Goal: Register for event/course

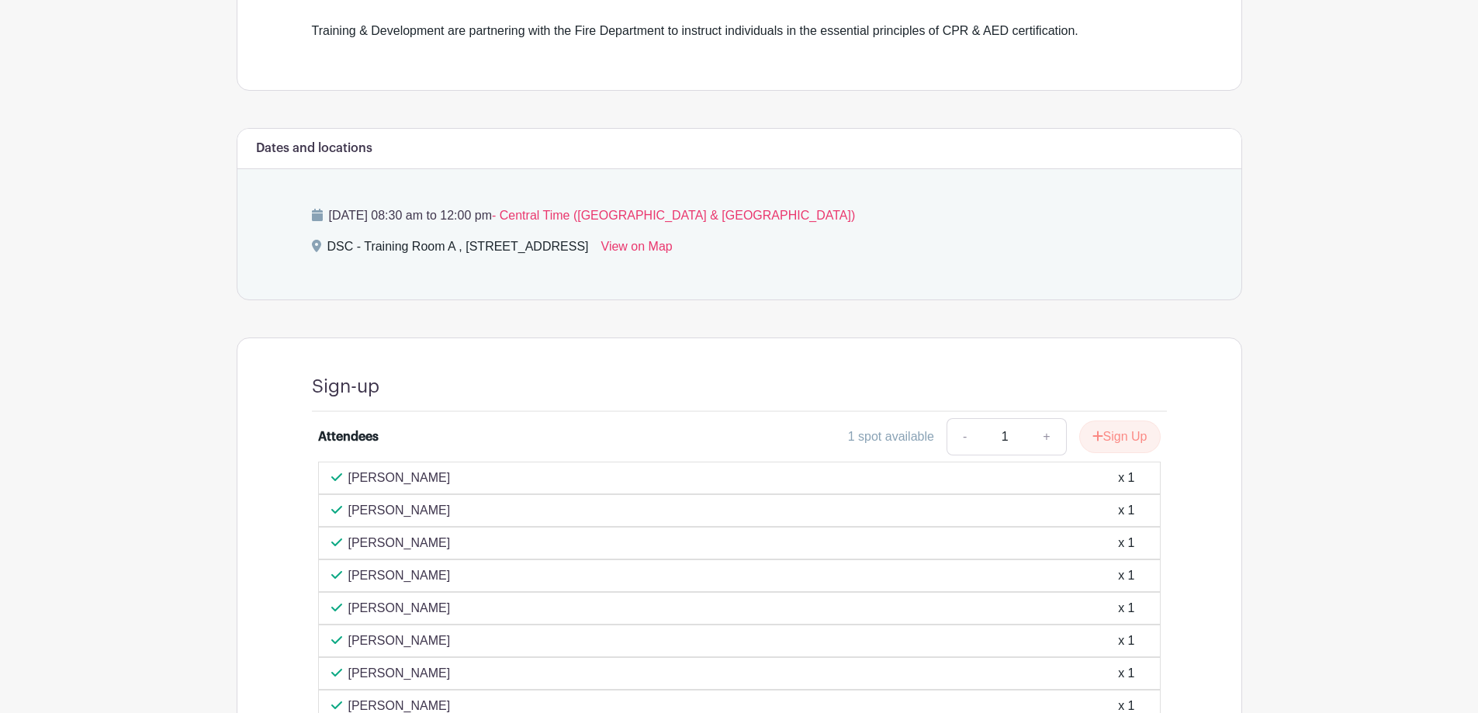
scroll to position [502, 0]
click at [1145, 429] on button "Sign Up" at bounding box center [1119, 439] width 81 height 33
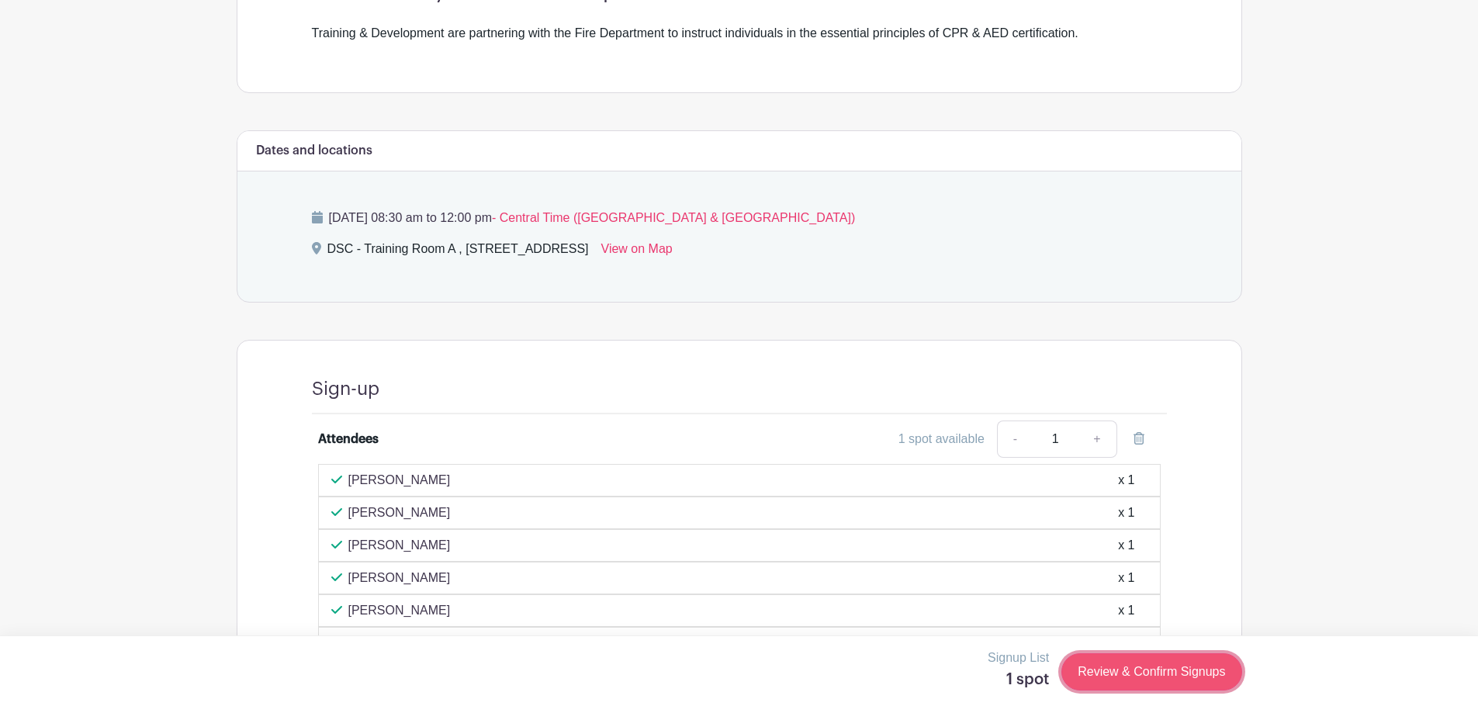
click at [1149, 677] on link "Review & Confirm Signups" at bounding box center [1152, 671] width 180 height 37
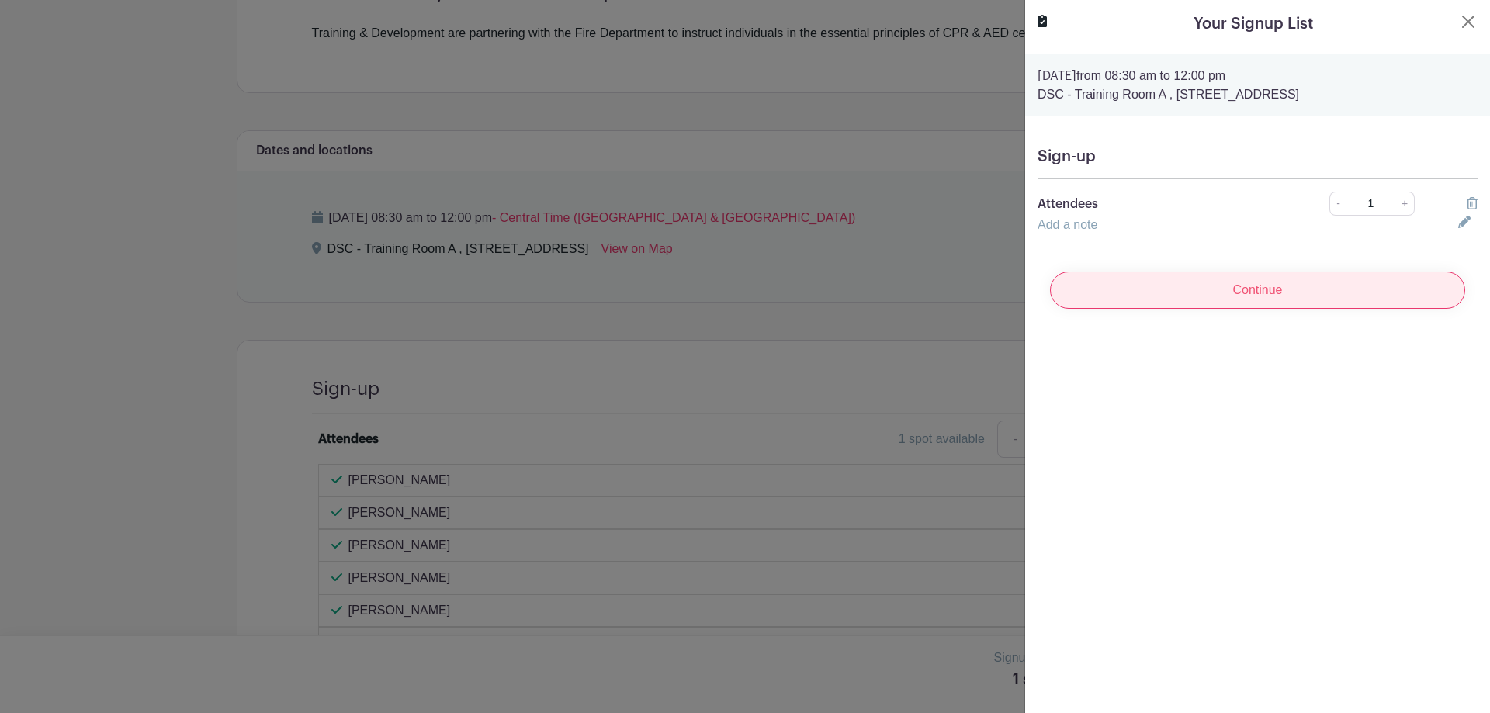
click at [1209, 299] on input "Continue" at bounding box center [1257, 290] width 415 height 37
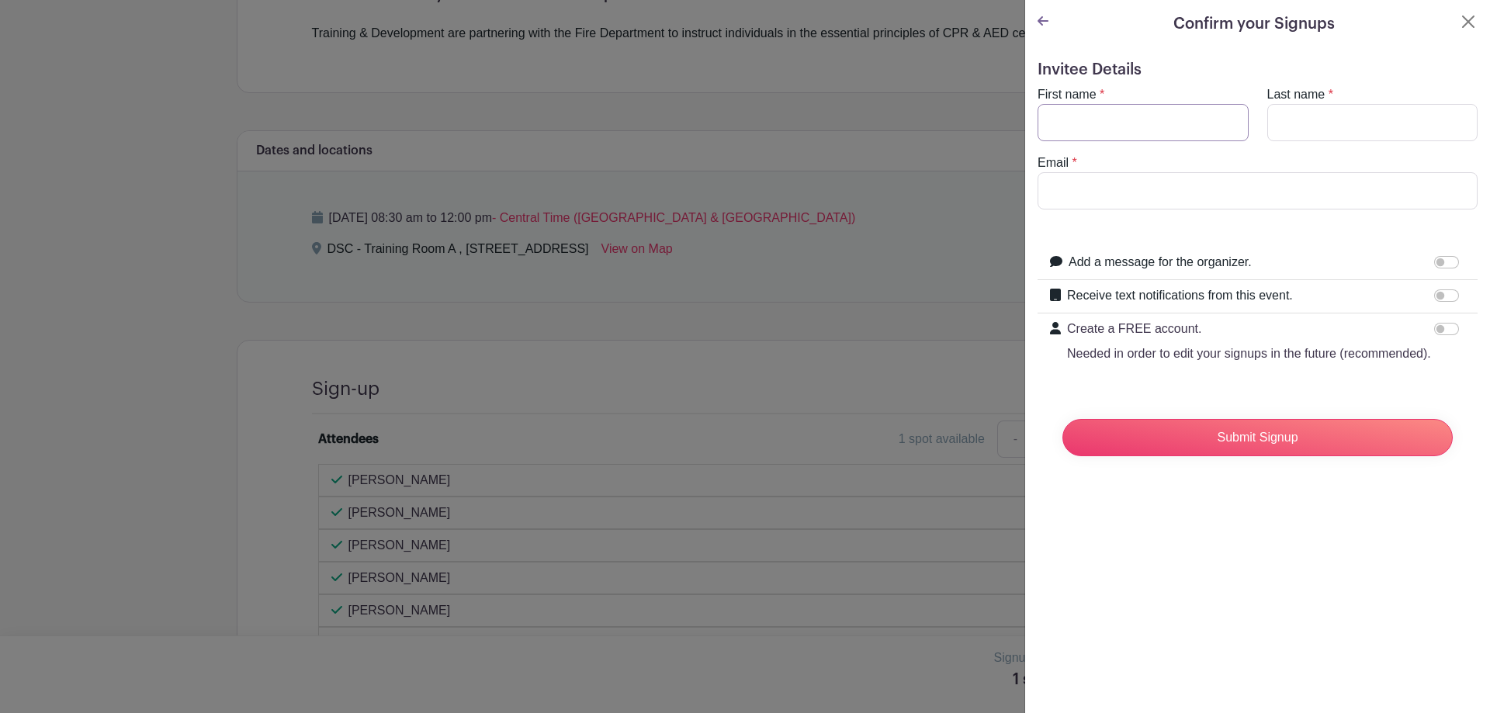
click at [1138, 133] on input "First name" at bounding box center [1143, 122] width 211 height 37
type input "[PERSON_NAME]"
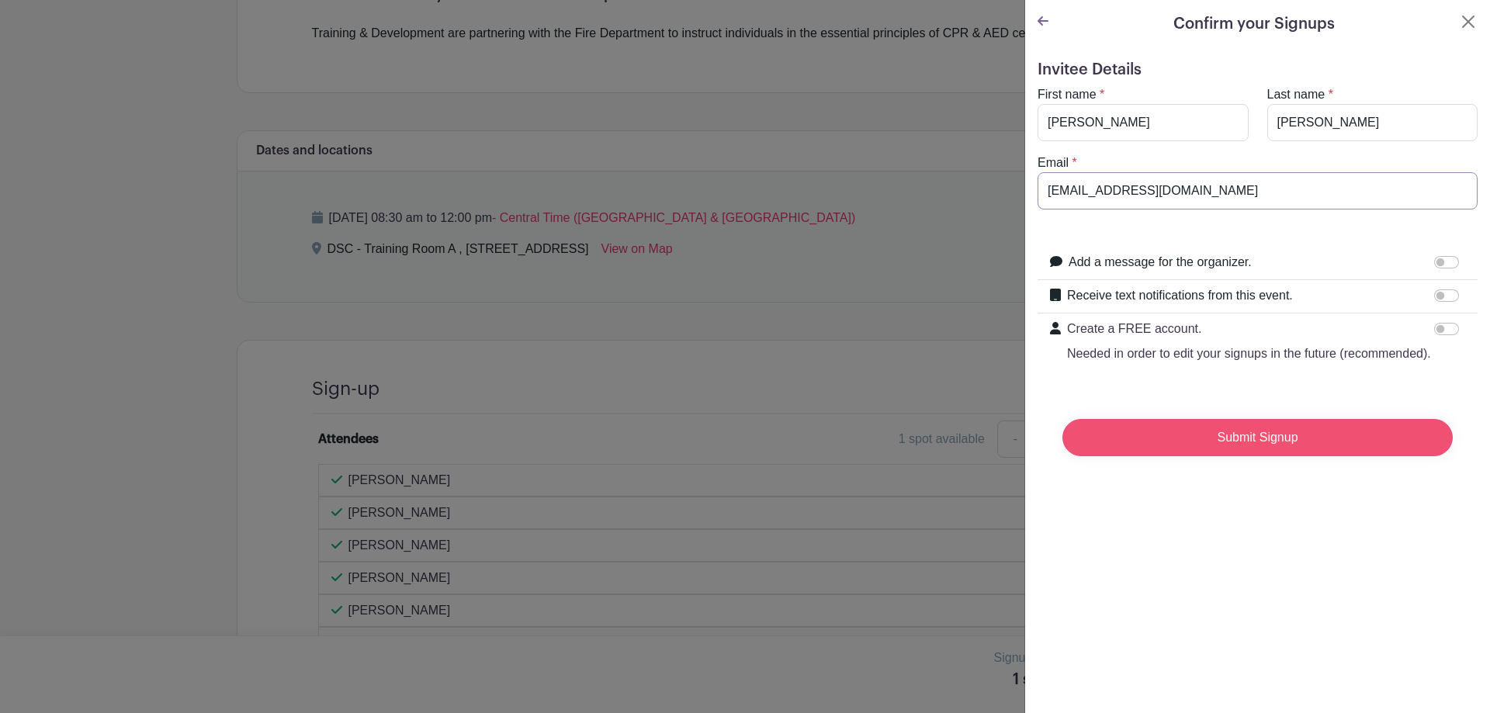
type input "[EMAIL_ADDRESS][DOMAIN_NAME]"
click at [1258, 456] on input "Submit Signup" at bounding box center [1257, 437] width 390 height 37
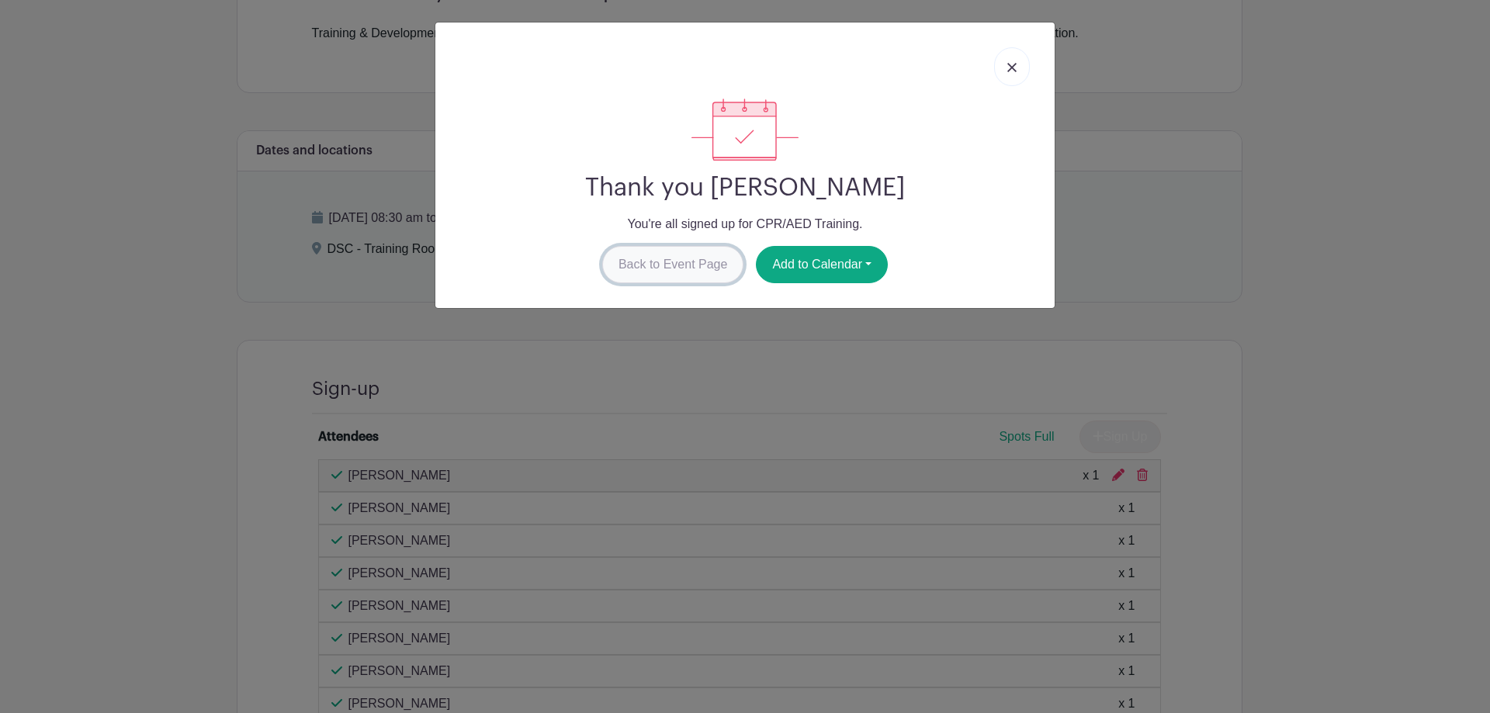
click at [712, 272] on link "Back to Event Page" at bounding box center [673, 264] width 142 height 37
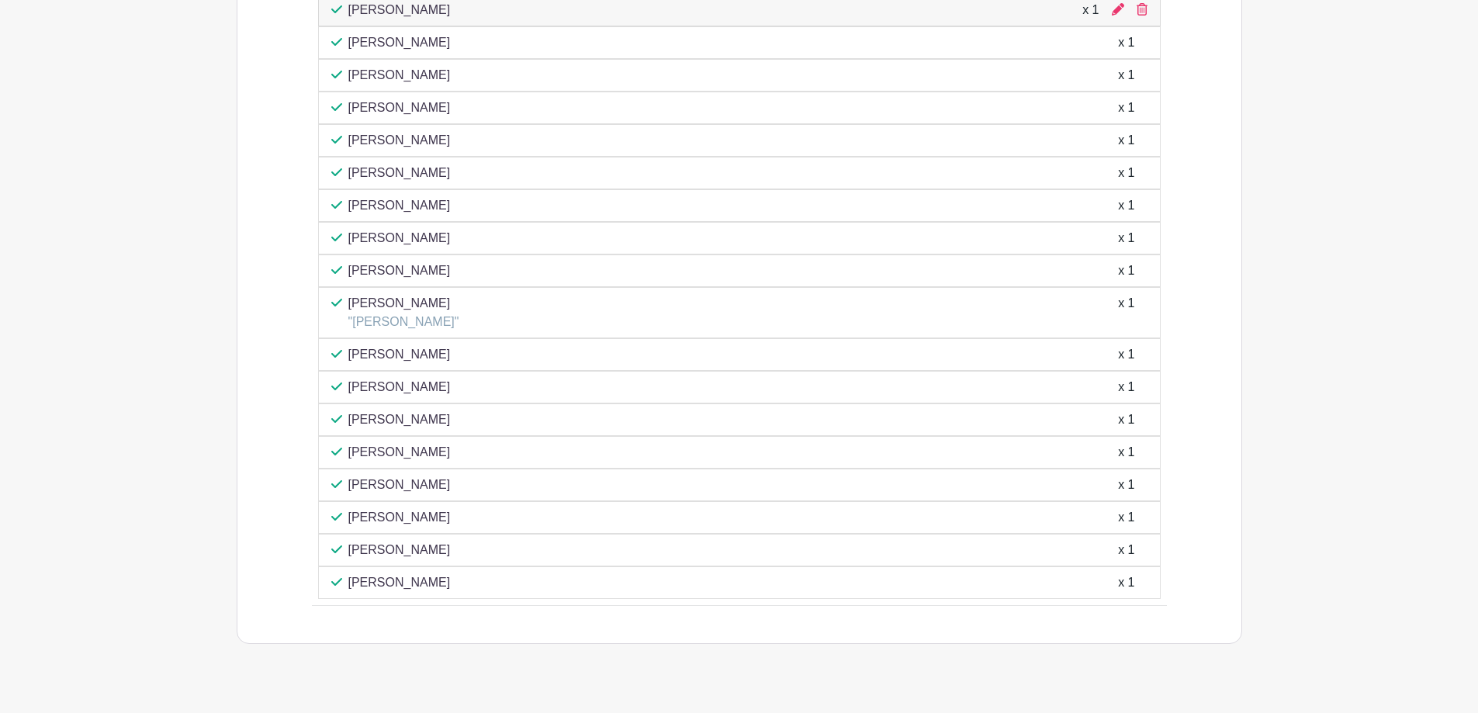
scroll to position [424, 0]
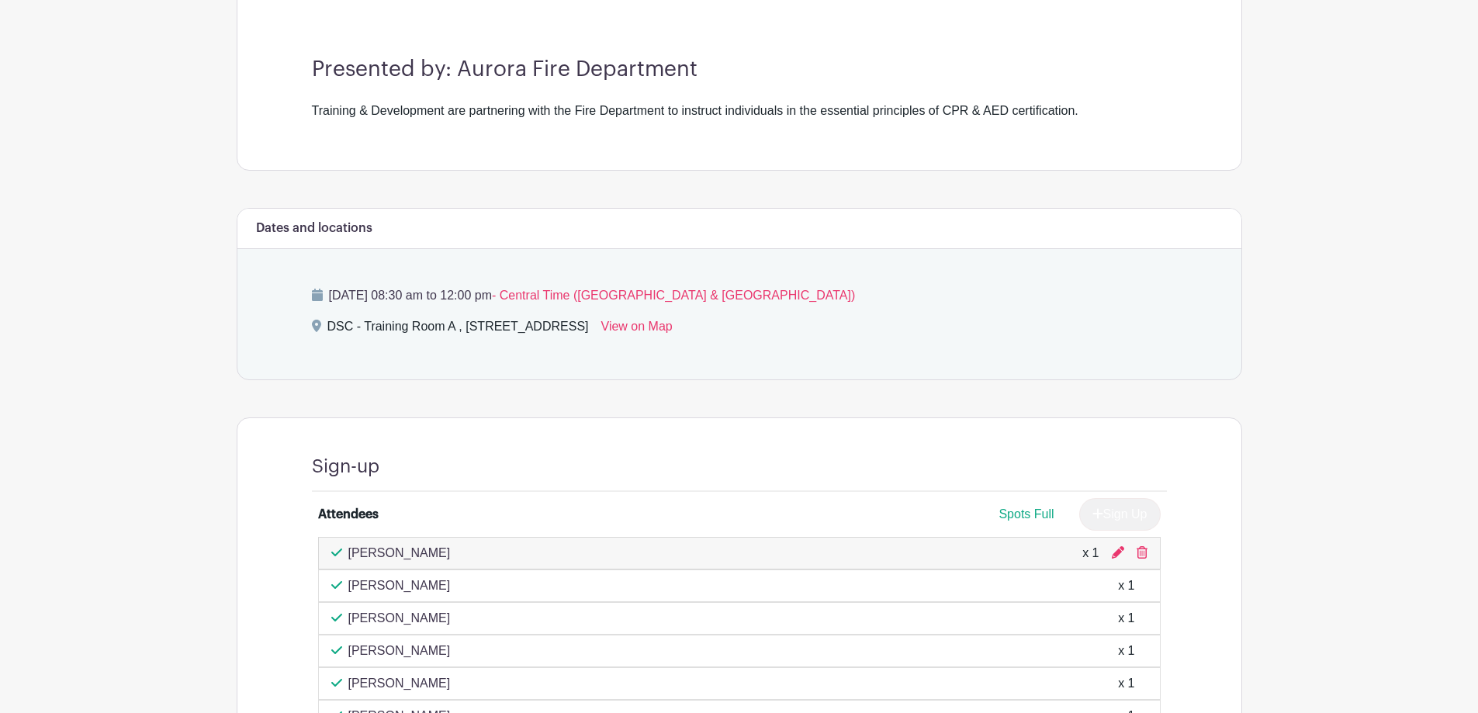
click at [1360, 333] on main "Log In Sign Up for Free Training & Development CPR/AED Training Created by [PER…" at bounding box center [739, 430] width 1478 height 1709
